Goal: Information Seeking & Learning: Understand process/instructions

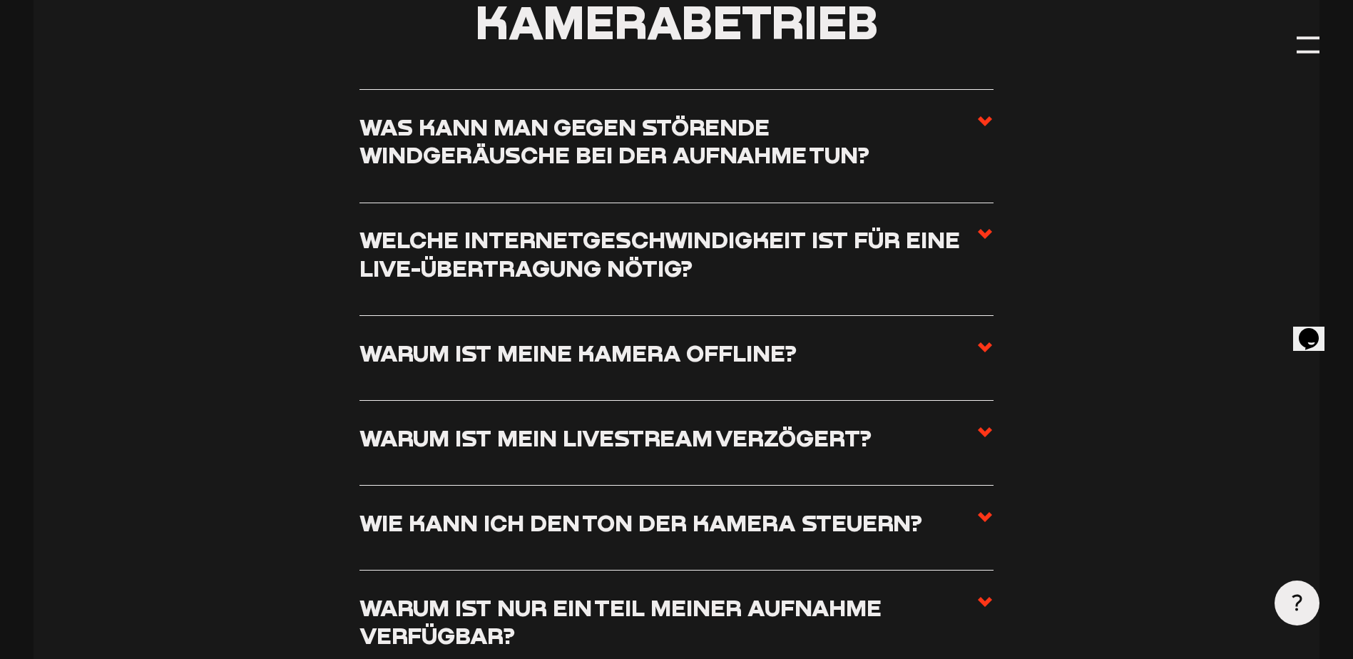
scroll to position [1498, 0]
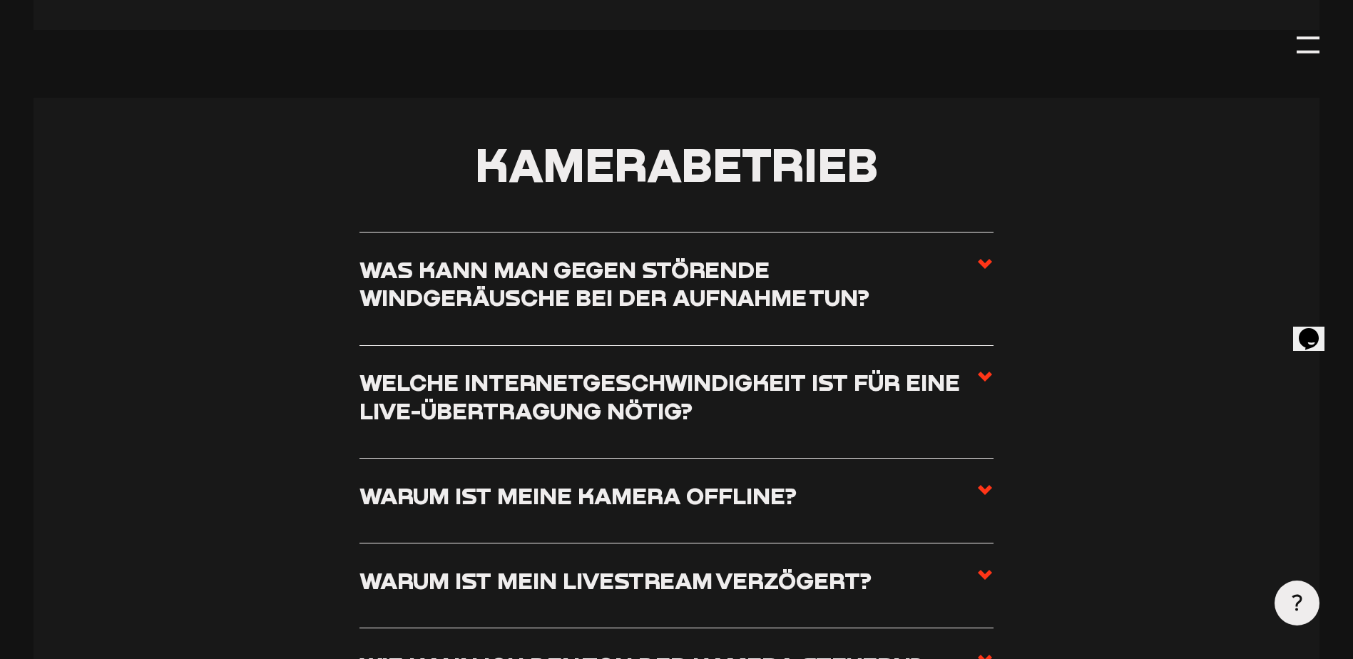
click at [990, 265] on use at bounding box center [985, 264] width 14 height 10
click at [0, 0] on input "Was kann man gegen störende Windgeräusche bei der Aufnahme tun?" at bounding box center [0, 0] width 0 height 0
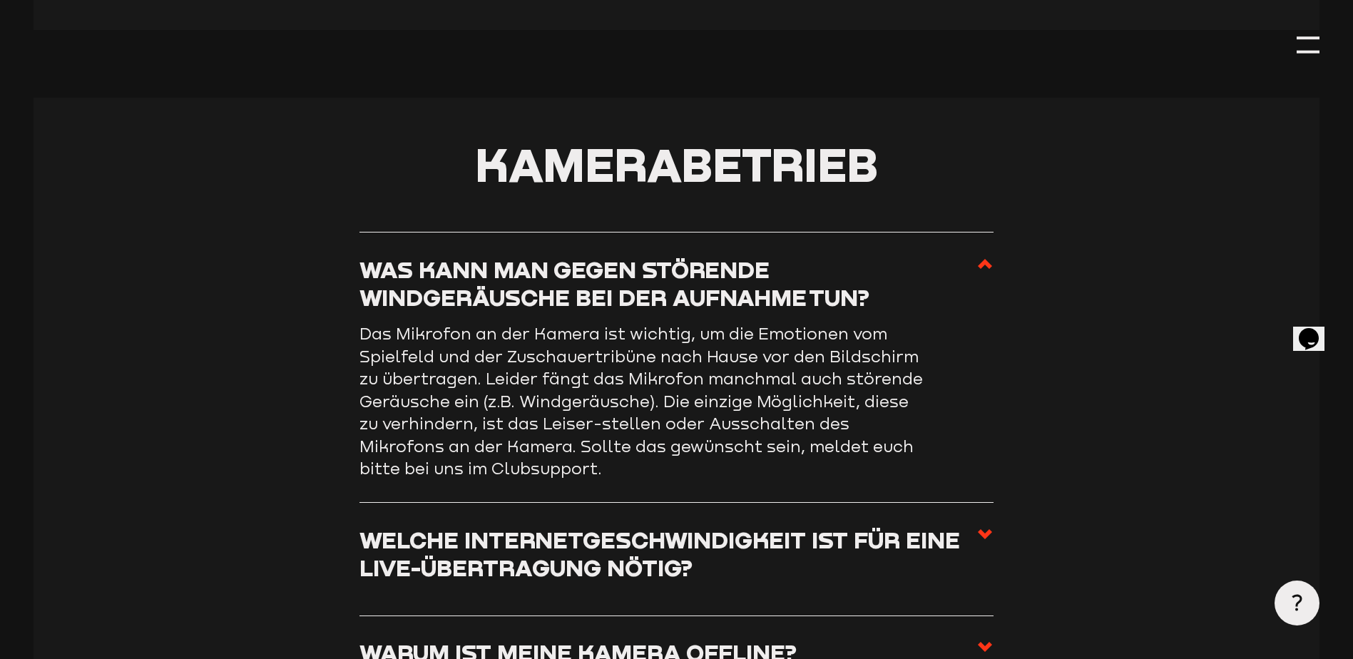
click at [990, 266] on icon at bounding box center [985, 263] width 17 height 17
click at [0, 0] on input "Was kann man gegen störende Windgeräusche bei der Aufnahme tun?" at bounding box center [0, 0] width 0 height 0
click at [987, 265] on use at bounding box center [985, 264] width 14 height 10
click at [0, 0] on input "Was kann man gegen störende Windgeräusche bei der Aufnahme tun?" at bounding box center [0, 0] width 0 height 0
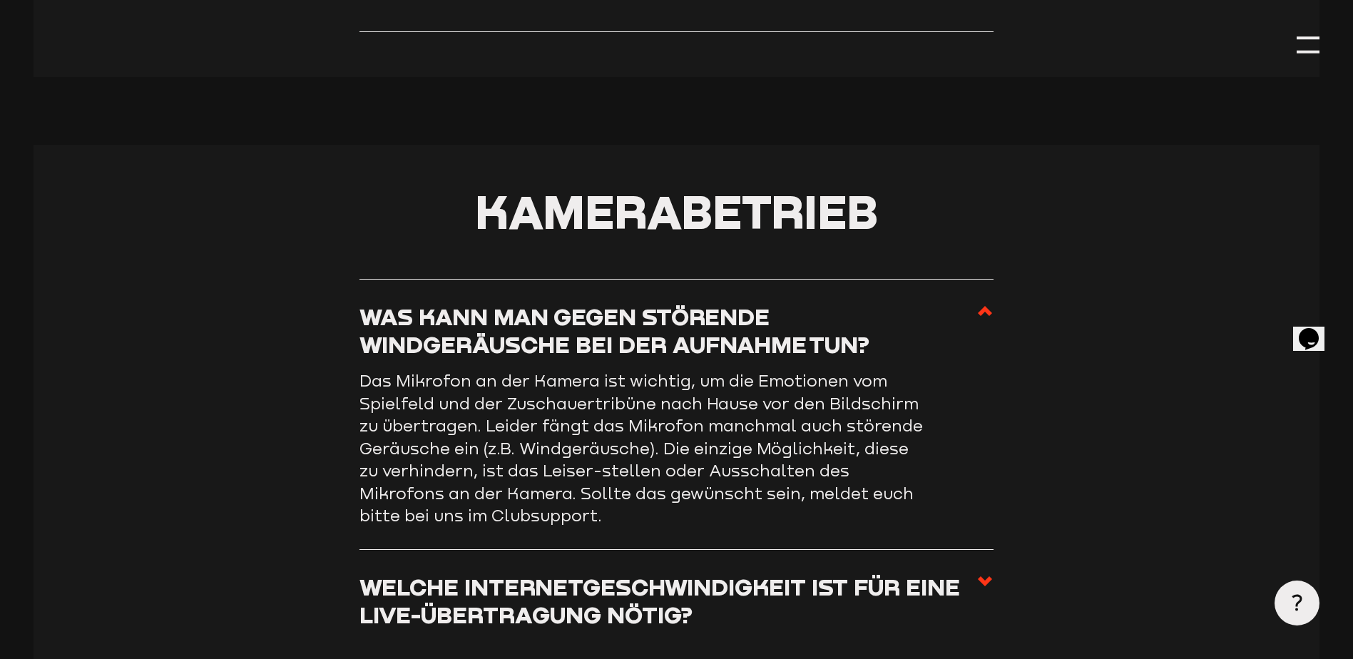
scroll to position [1427, 0]
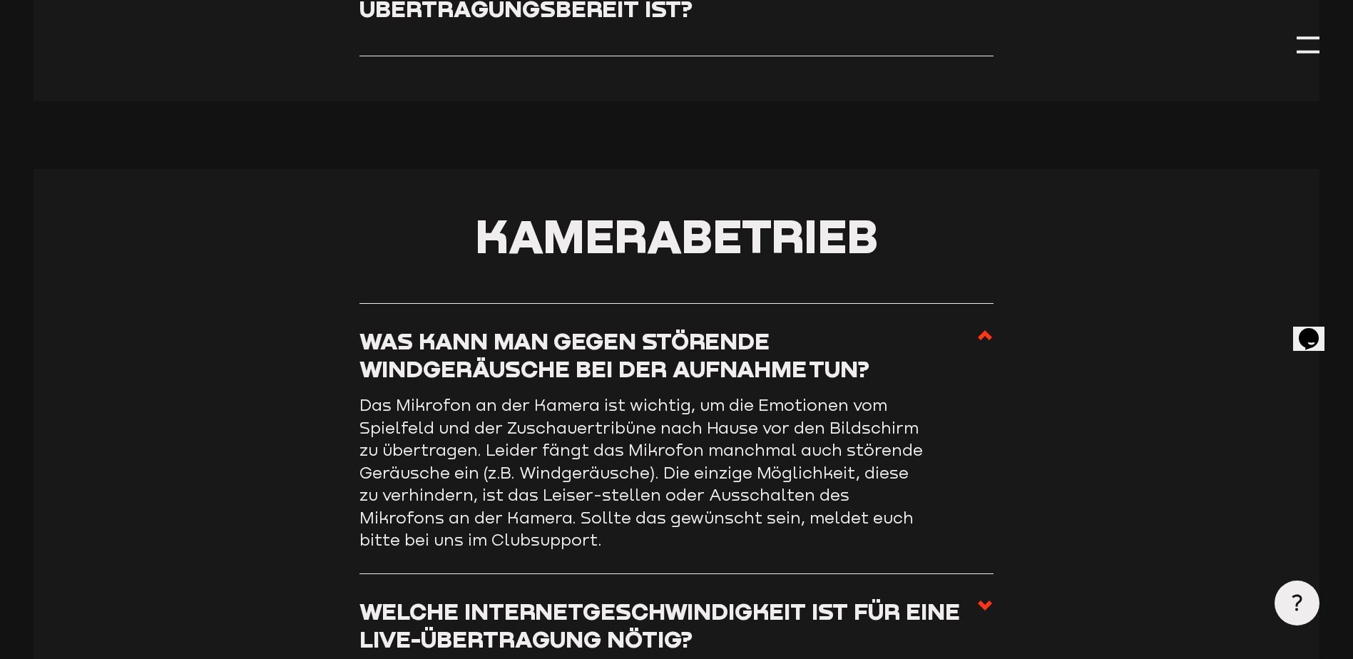
click at [982, 338] on use at bounding box center [985, 335] width 14 height 10
click at [0, 0] on input "Was kann man gegen störende Windgeräusche bei der Aufnahme tun?" at bounding box center [0, 0] width 0 height 0
click at [986, 343] on icon at bounding box center [985, 335] width 17 height 17
click at [0, 0] on input "Was kann man gegen störende Windgeräusche bei der Aufnahme tun?" at bounding box center [0, 0] width 0 height 0
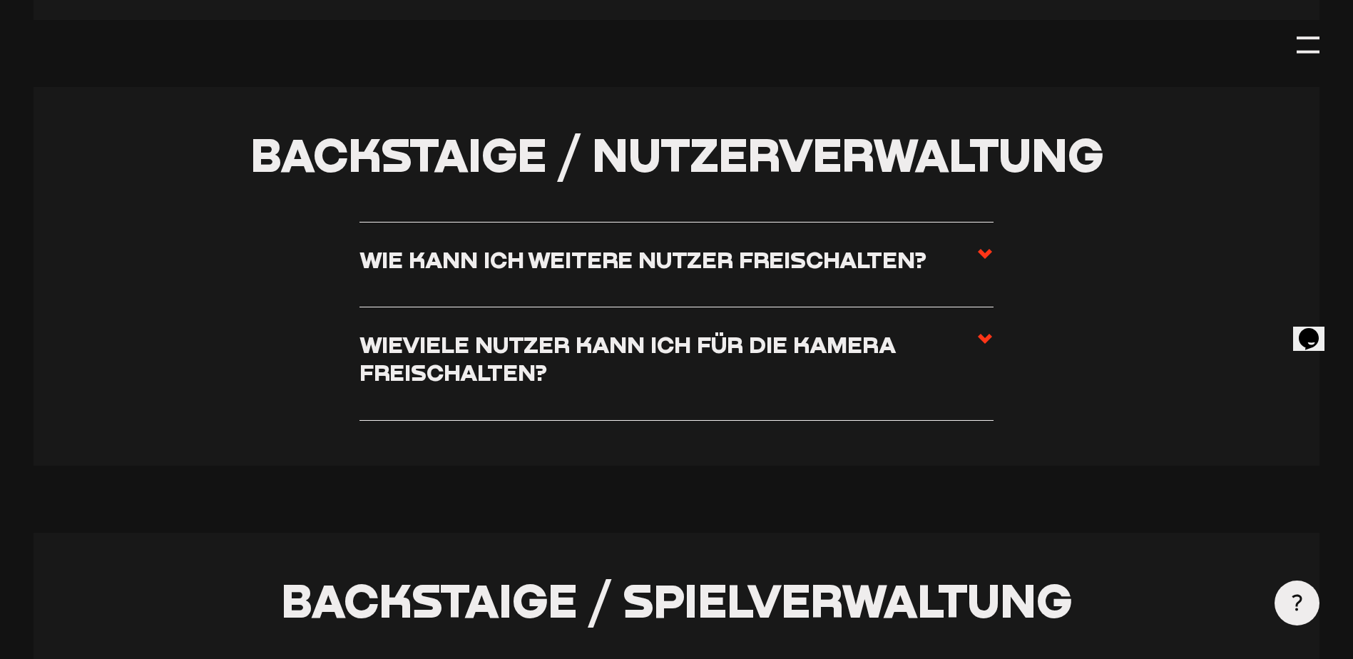
scroll to position [3282, 0]
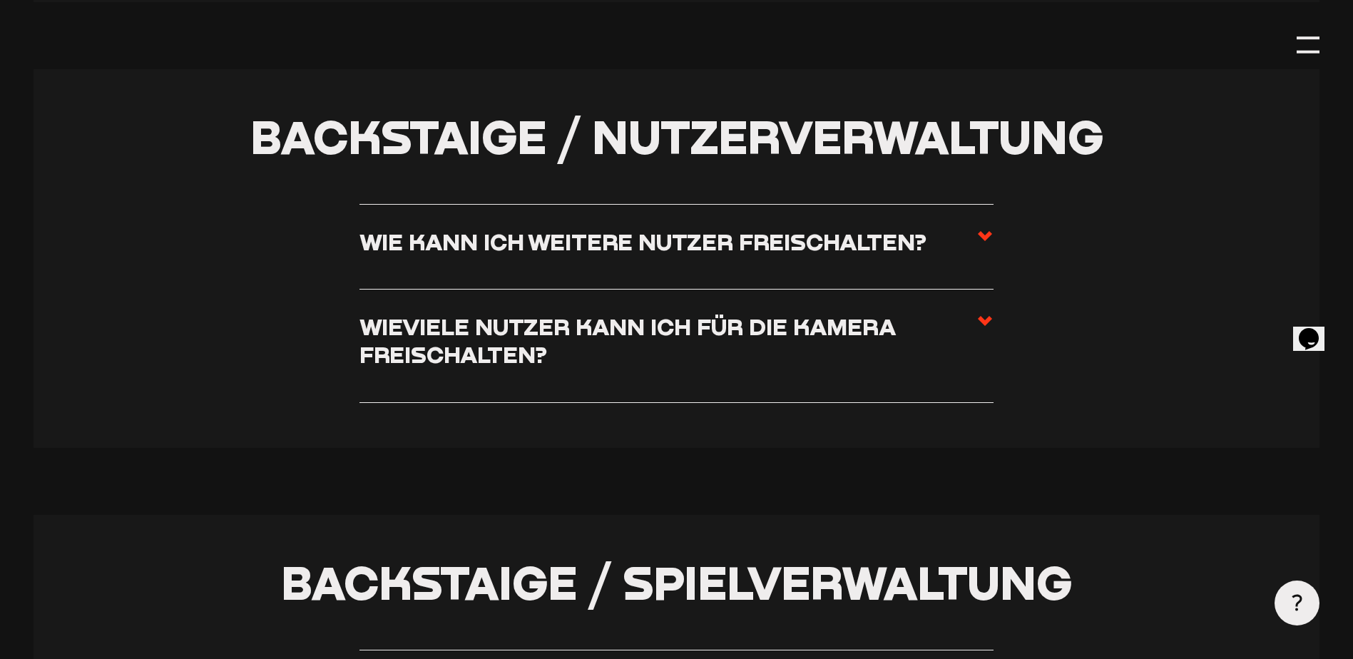
click at [990, 245] on icon at bounding box center [985, 236] width 17 height 17
click at [0, 0] on input "Wie kann ich weitere Nutzer freischalten?" at bounding box center [0, 0] width 0 height 0
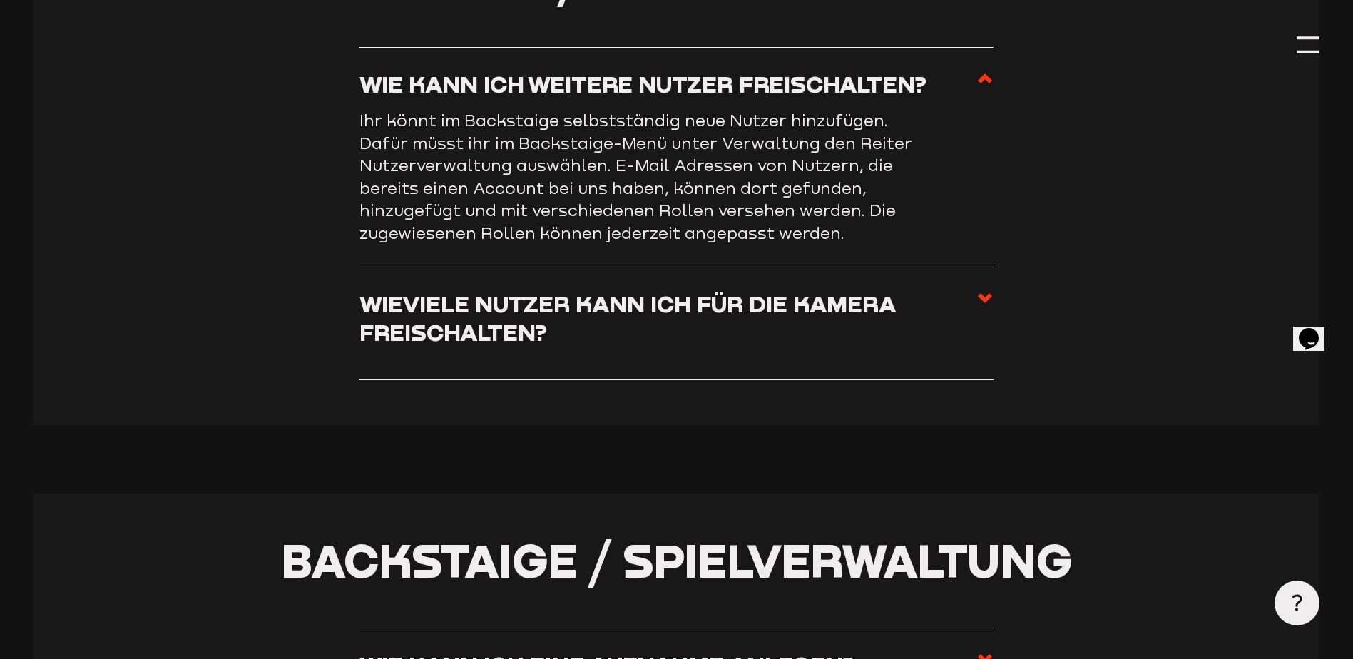
scroll to position [3125, 0]
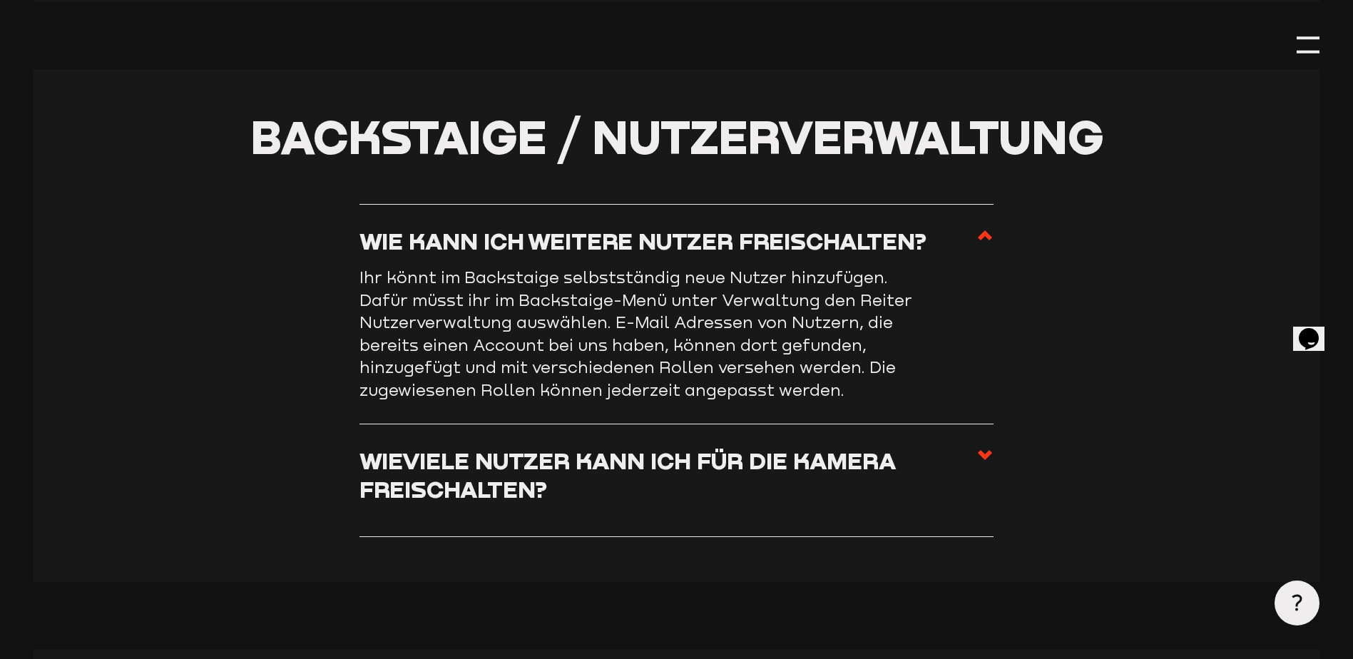
click at [990, 240] on use at bounding box center [985, 235] width 14 height 10
click at [0, 0] on input "Wie kann ich weitere Nutzer freischalten?" at bounding box center [0, 0] width 0 height 0
click at [985, 462] on icon at bounding box center [985, 455] width 17 height 17
click at [0, 0] on input "Wieviele Nutzer kann ich für die Kamera freischalten?" at bounding box center [0, 0] width 0 height 0
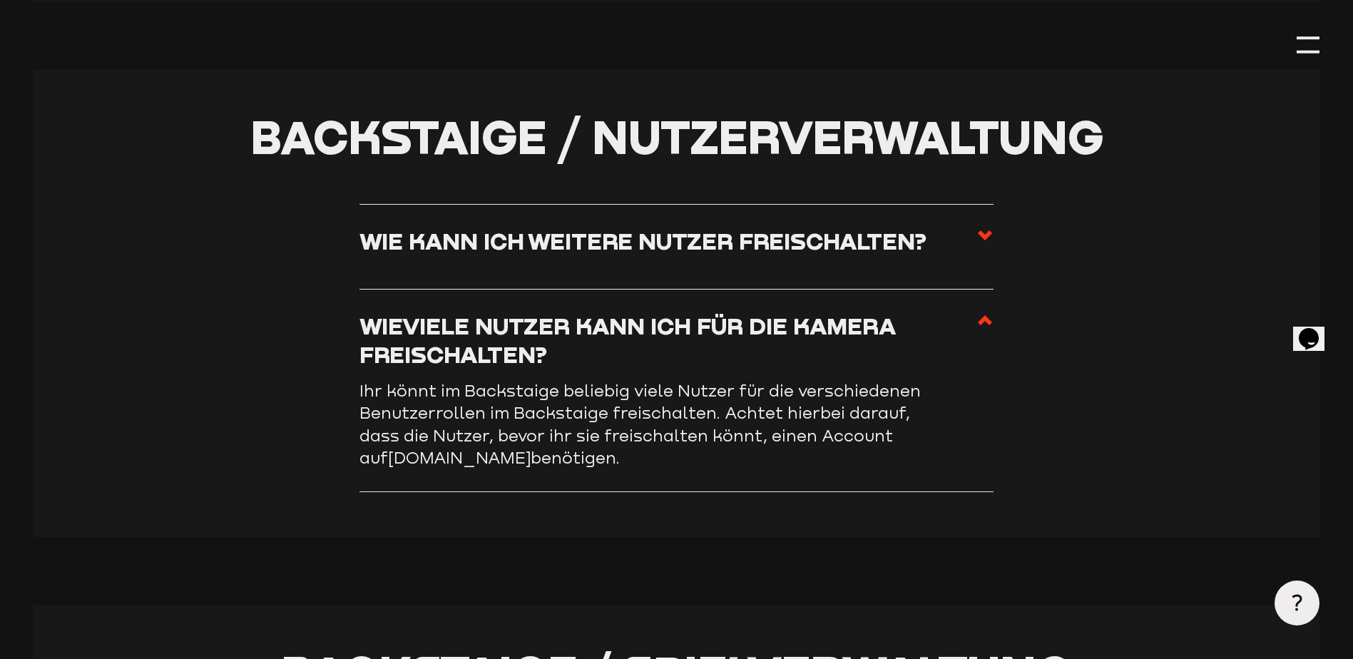
click at [994, 244] on icon at bounding box center [985, 235] width 17 height 17
click at [0, 0] on input "Wie kann ich weitere Nutzer freischalten?" at bounding box center [0, 0] width 0 height 0
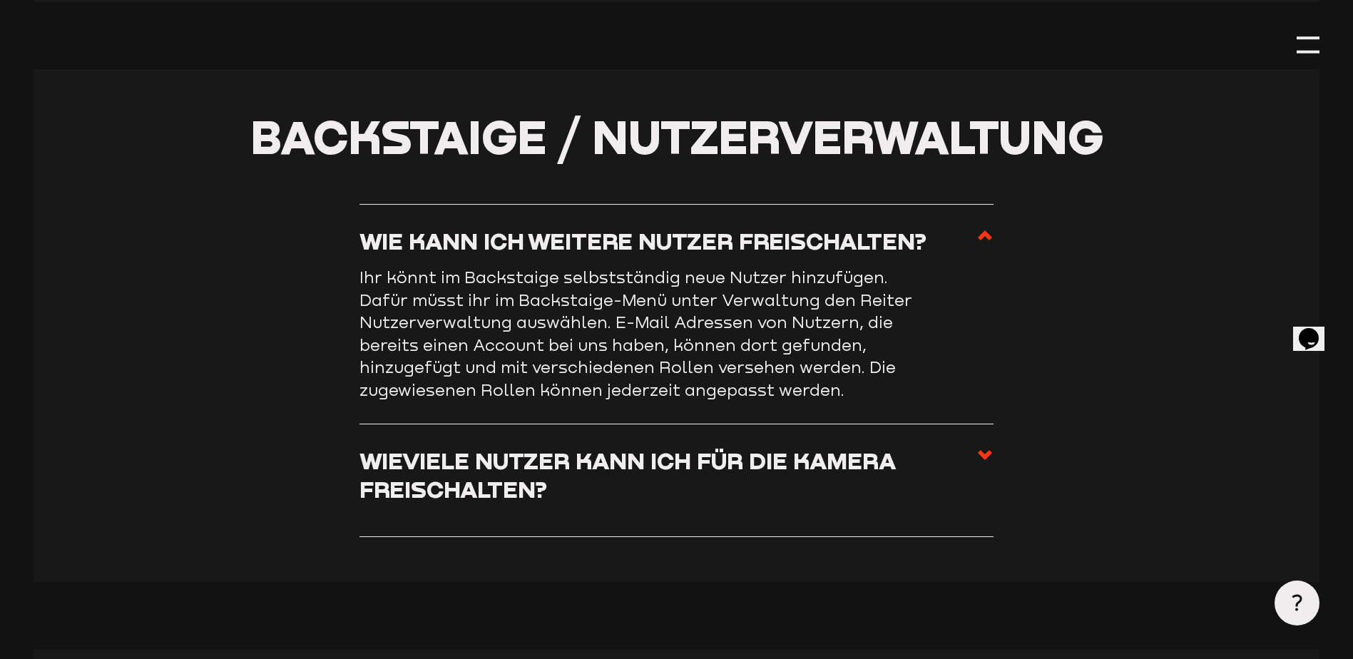
click at [978, 459] on icon at bounding box center [985, 455] width 17 height 17
click at [0, 0] on input "Wieviele Nutzer kann ich für die Kamera freischalten?" at bounding box center [0, 0] width 0 height 0
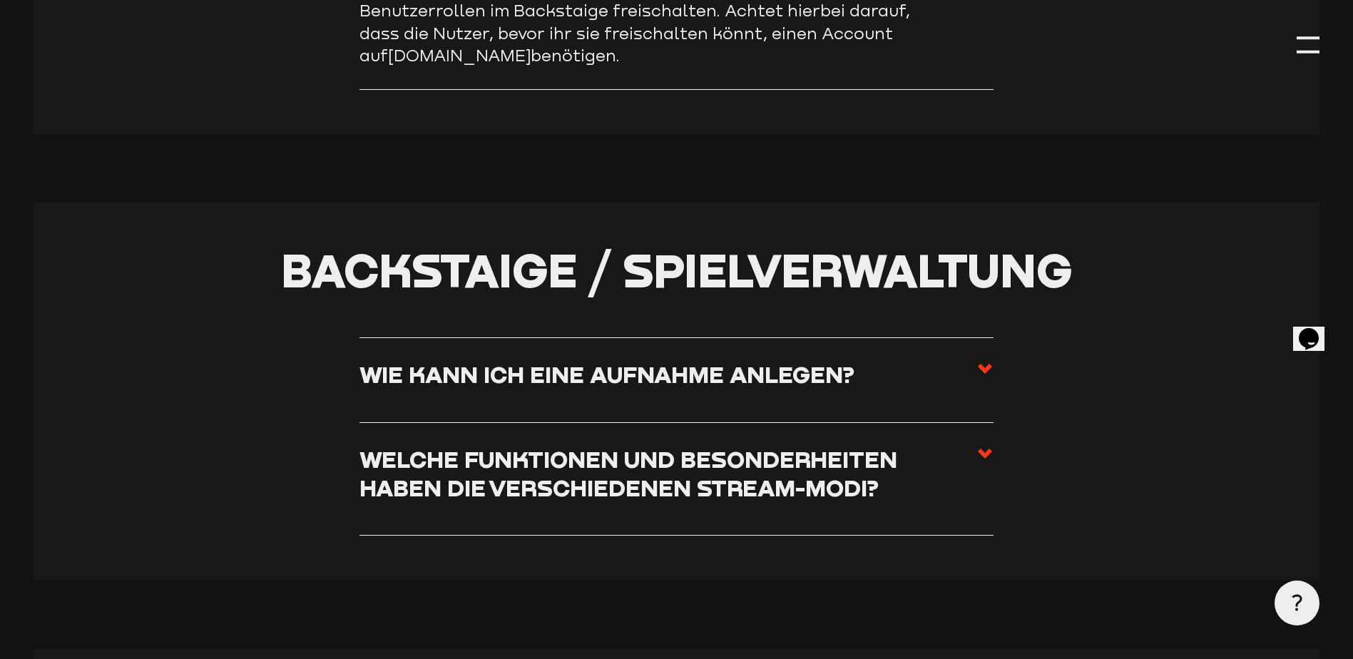
scroll to position [3410, 0]
